Goal: Task Accomplishment & Management: Use online tool/utility

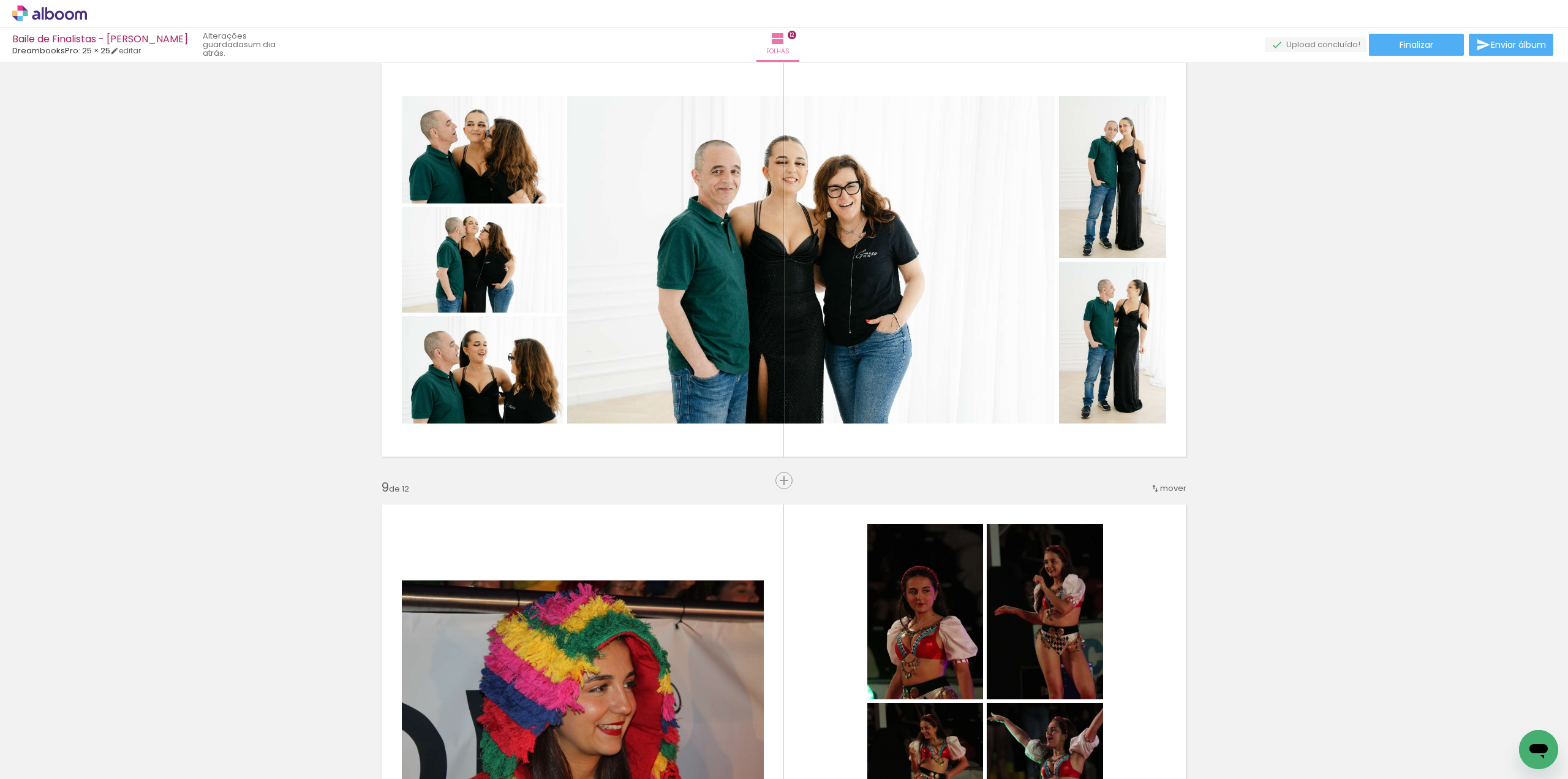
scroll to position [0, 8962]
